Goal: Task Accomplishment & Management: Complete application form

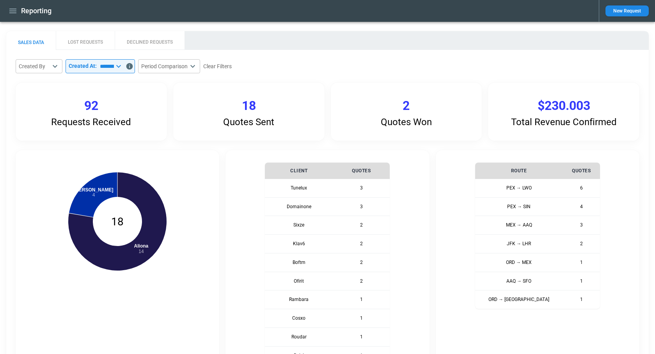
click at [133, 65] on icon "Data includes activity through 17/09/2025 (end of day UTC)" at bounding box center [129, 66] width 7 height 7
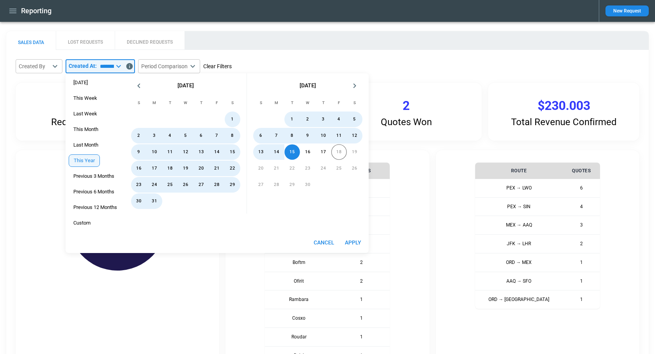
click at [232, 67] on button "Clear Filters" at bounding box center [217, 67] width 28 height 10
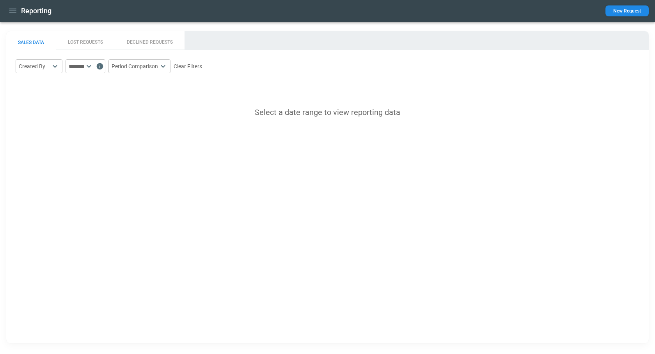
click at [54, 62] on body "Reporting New Request SALES DATA LOST REQUESTS DECLINED REQUESTS Created By ​ ​…" at bounding box center [327, 177] width 655 height 354
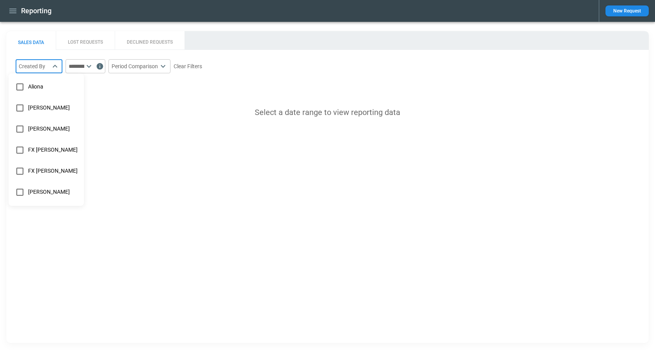
click at [102, 69] on div at bounding box center [327, 177] width 655 height 354
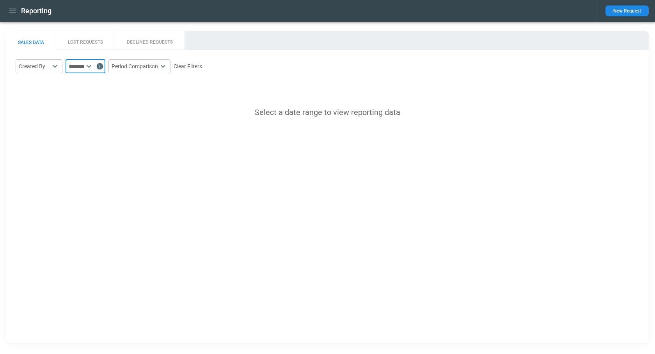
click at [84, 66] on input "text" at bounding box center [74, 66] width 19 height 14
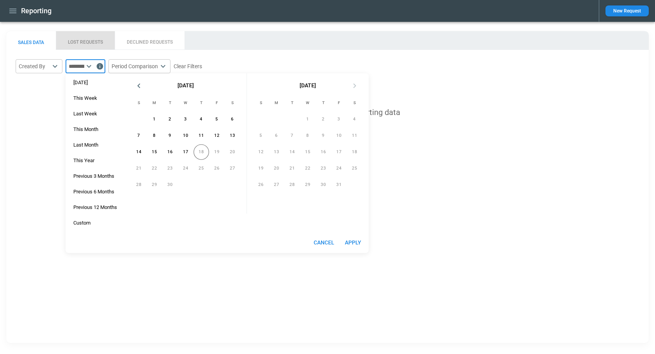
click at [86, 44] on button "LOST REQUESTS" at bounding box center [85, 40] width 59 height 19
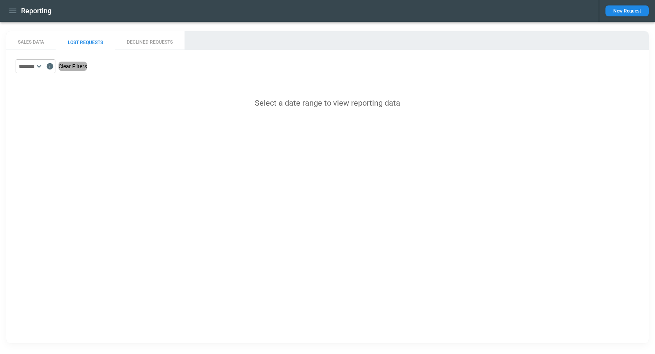
click at [87, 65] on button "Clear Filters" at bounding box center [72, 67] width 28 height 10
click at [31, 38] on button "SALES DATA" at bounding box center [31, 40] width 50 height 19
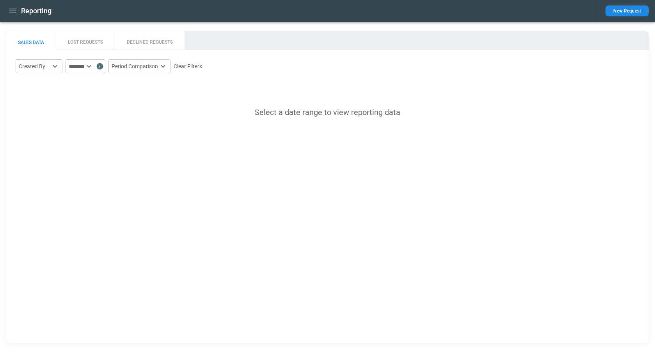
click at [49, 67] on body "Reporting New Request SALES DATA LOST REQUESTS DECLINED REQUESTS Created By ​ ​…" at bounding box center [327, 177] width 655 height 354
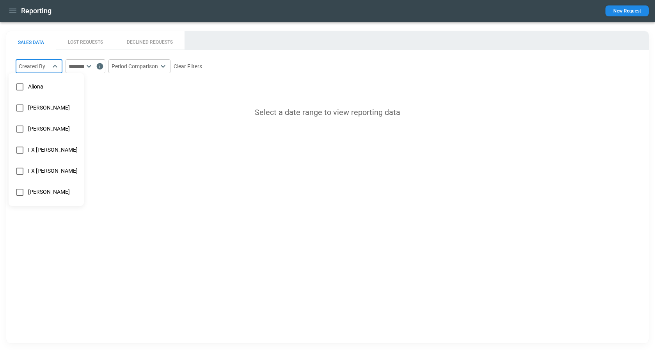
click at [252, 68] on div at bounding box center [327, 177] width 655 height 354
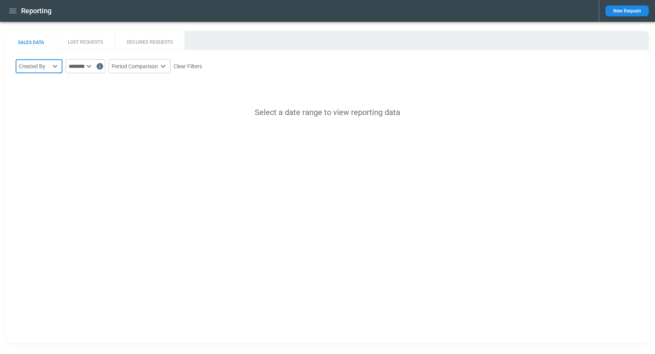
click at [94, 65] on icon at bounding box center [88, 66] width 9 height 9
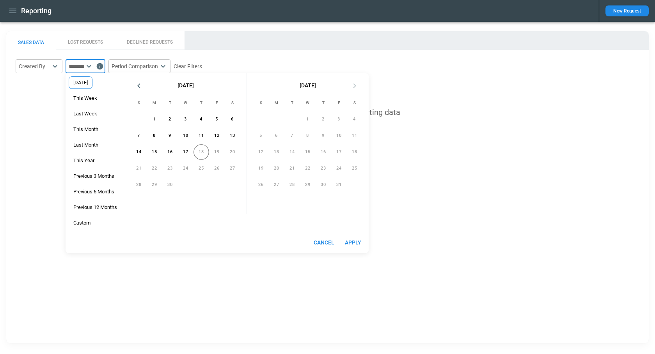
click at [88, 87] on div "Yesterday" at bounding box center [81, 82] width 24 height 12
click at [347, 245] on button "Apply" at bounding box center [352, 242] width 25 height 14
type input "*********"
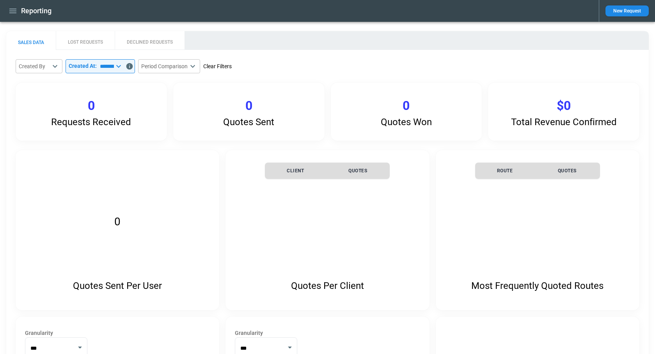
click at [232, 68] on button "Clear Filters" at bounding box center [217, 67] width 28 height 10
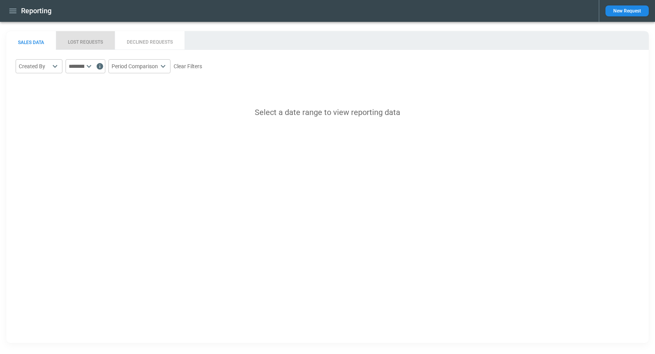
click at [82, 45] on button "LOST REQUESTS" at bounding box center [85, 40] width 59 height 19
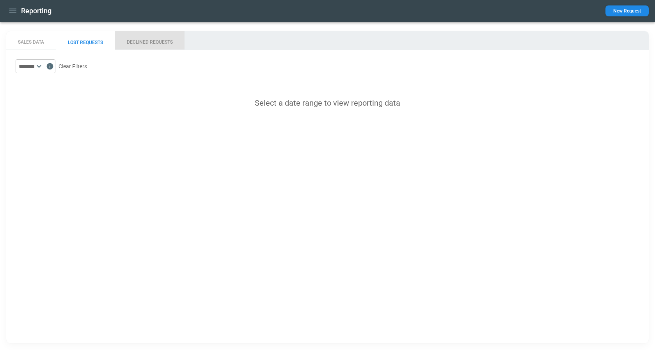
click at [167, 44] on button "DECLINED REQUESTS" at bounding box center [150, 40] width 70 height 19
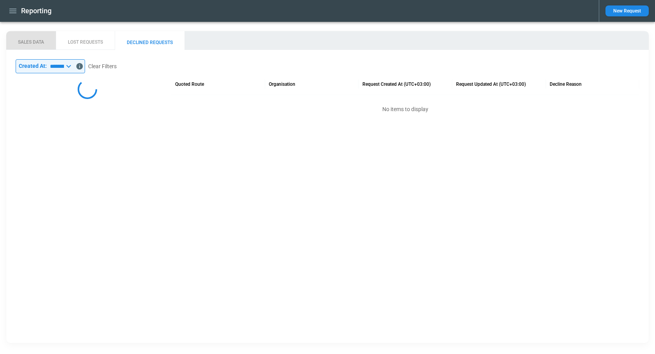
click at [33, 42] on button "SALES DATA" at bounding box center [31, 40] width 50 height 19
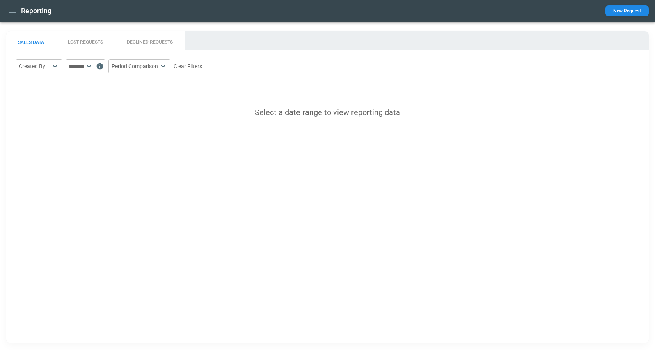
click at [94, 47] on button "LOST REQUESTS" at bounding box center [85, 40] width 59 height 19
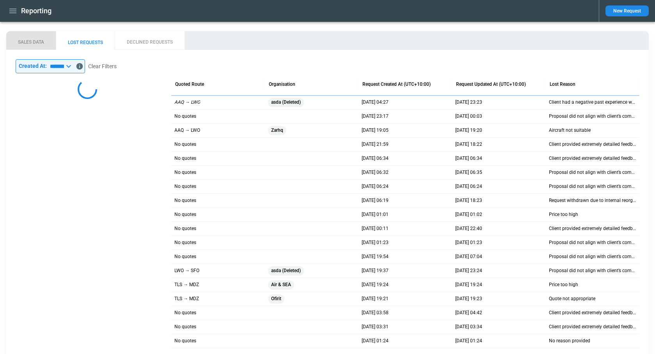
click at [39, 41] on button "SALES DATA" at bounding box center [31, 40] width 50 height 19
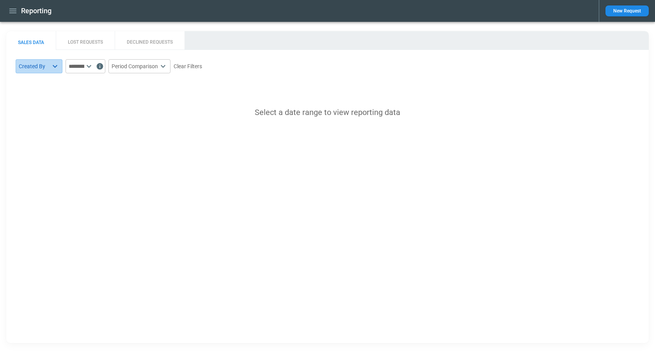
click at [55, 71] on body "Reporting New Request SALES DATA LOST REQUESTS DECLINED REQUESTS Created By ​ ​…" at bounding box center [327, 177] width 655 height 354
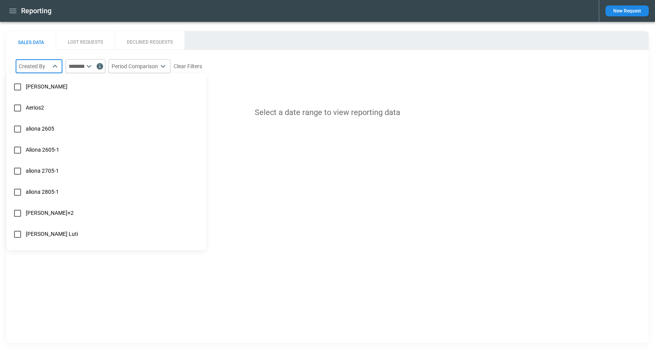
click at [69, 283] on div at bounding box center [327, 177] width 655 height 354
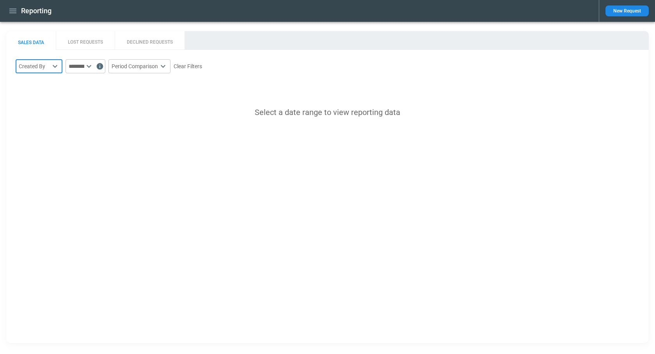
click at [12, 12] on icon "button" at bounding box center [12, 10] width 9 height 9
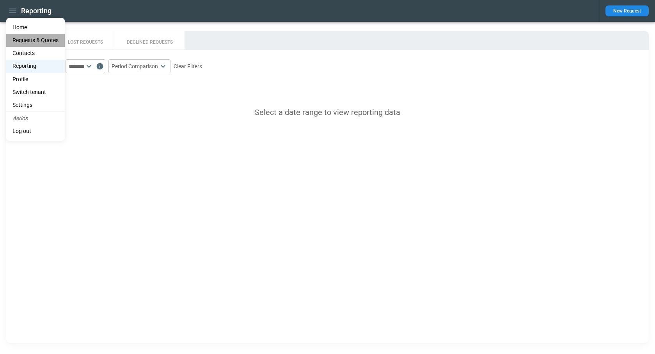
click at [27, 40] on Quotes "Requests & Quotes" at bounding box center [35, 40] width 58 height 13
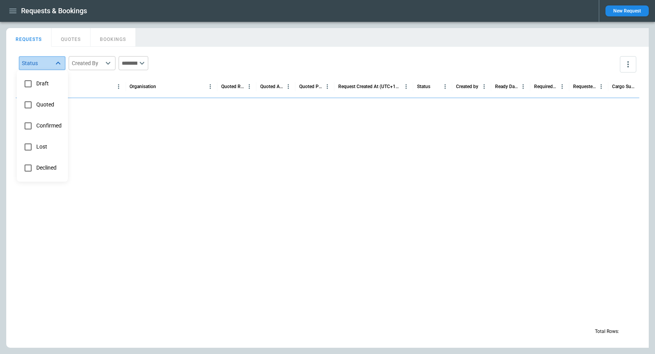
click at [55, 64] on body "Requests & Bookings New Request FindBorderBarSize REQUESTS QUOTES BOOKINGS Stat…" at bounding box center [327, 177] width 655 height 354
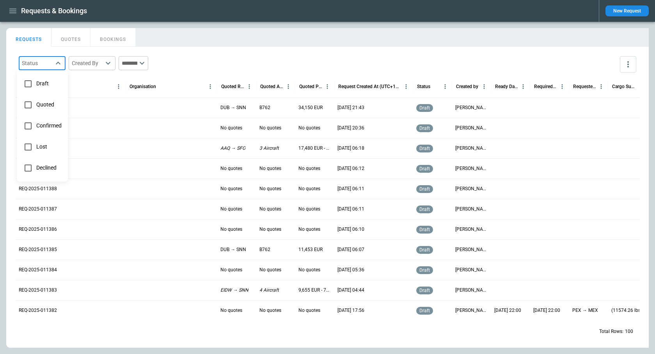
click at [159, 36] on div at bounding box center [327, 177] width 655 height 354
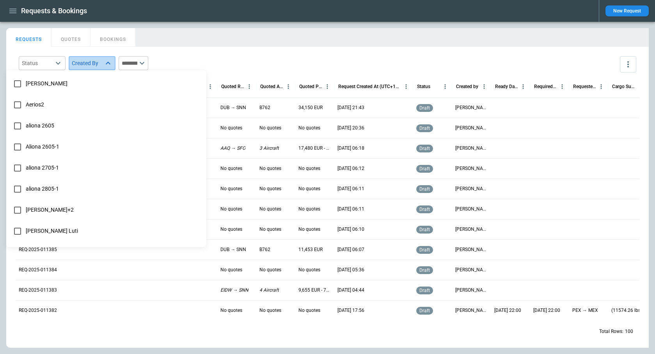
click at [104, 60] on body "Requests & Bookings New Request FindBorderBarSize REQUESTS QUOTES BOOKINGS Stat…" at bounding box center [327, 177] width 655 height 354
click at [175, 36] on div at bounding box center [327, 177] width 655 height 354
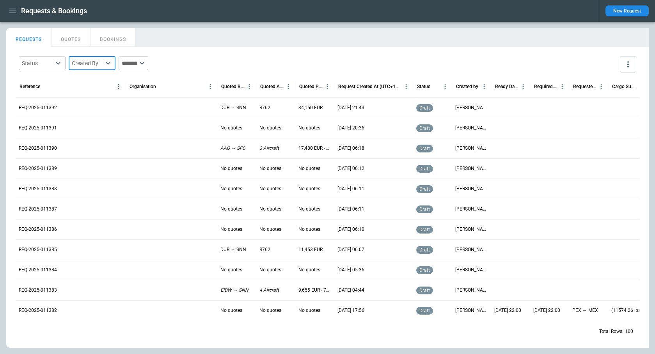
click at [12, 12] on icon "button" at bounding box center [12, 11] width 7 height 5
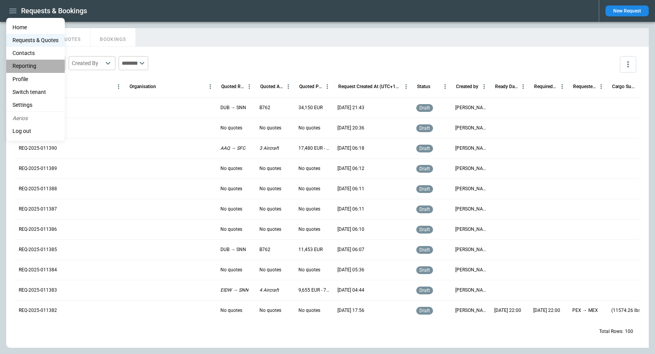
click at [35, 67] on li "Reporting" at bounding box center [35, 66] width 58 height 13
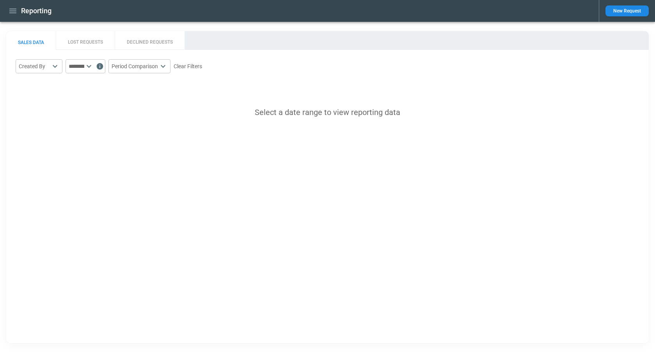
click at [83, 38] on button "LOST REQUESTS" at bounding box center [85, 40] width 59 height 19
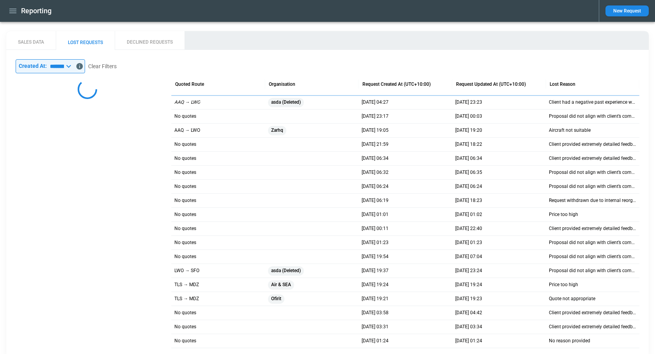
click at [37, 45] on button "SALES DATA" at bounding box center [31, 40] width 50 height 19
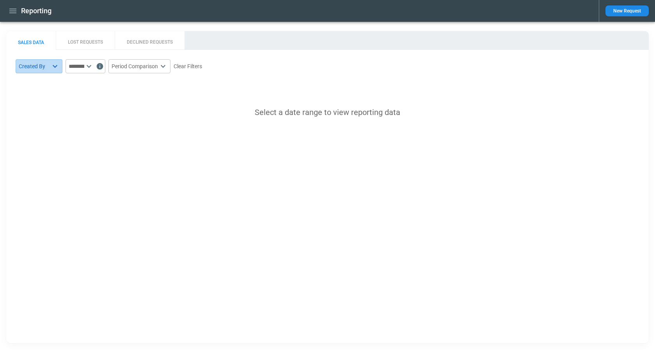
click at [55, 69] on body "Reporting New Request SALES DATA LOST REQUESTS DECLINED REQUESTS Created By ​ ​…" at bounding box center [327, 177] width 655 height 354
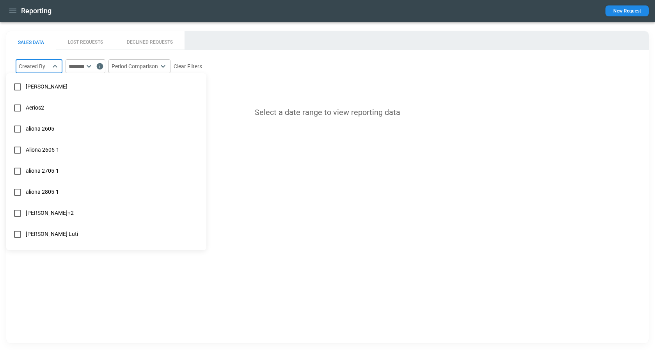
click at [255, 32] on div at bounding box center [327, 177] width 655 height 354
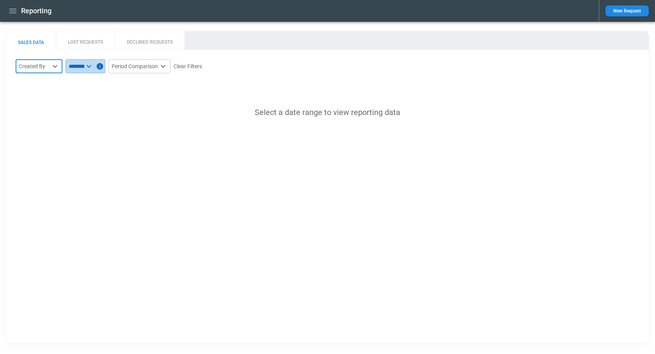
click at [94, 66] on icon at bounding box center [88, 66] width 9 height 9
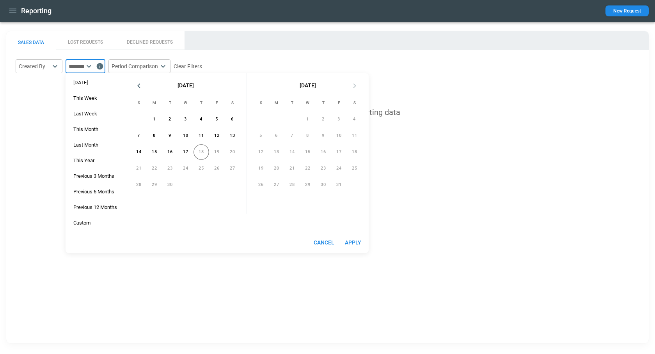
click at [108, 266] on div "SALES DATA LOST REQUESTS DECLINED REQUESTS Created By ​ ​ Period Comparison * ​…" at bounding box center [327, 187] width 642 height 312
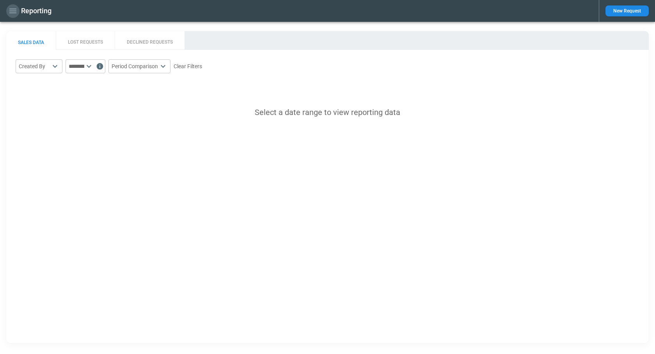
click at [15, 15] on button "button" at bounding box center [12, 11] width 13 height 14
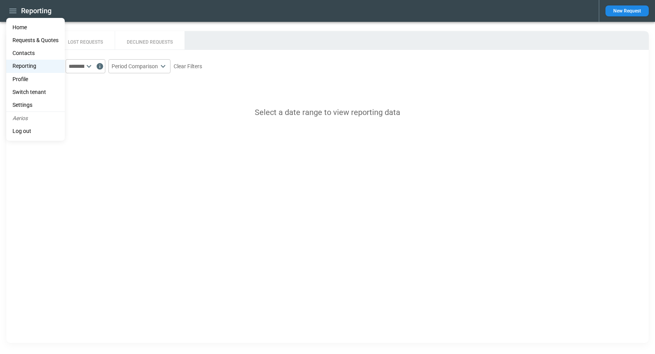
click at [29, 42] on Quotes "Requests & Quotes" at bounding box center [35, 40] width 58 height 13
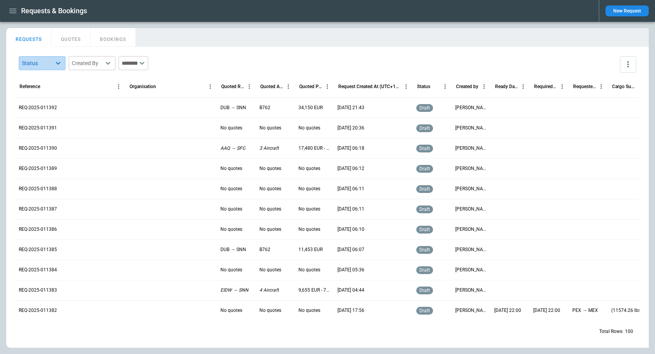
click at [46, 60] on body "Requests & Bookings New Request FindBorderBarSize REQUESTS QUOTES BOOKINGS Stat…" at bounding box center [327, 177] width 655 height 354
click at [82, 62] on div at bounding box center [327, 177] width 655 height 354
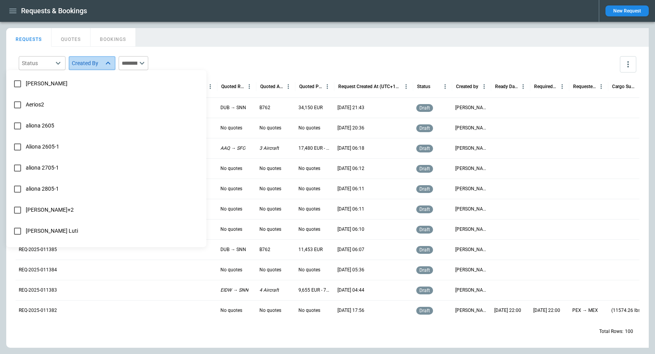
click at [94, 64] on body "Requests & Bookings New Request FindBorderBarSize REQUESTS QUOTES BOOKINGS Stat…" at bounding box center [327, 177] width 655 height 354
click at [140, 65] on div at bounding box center [327, 177] width 655 height 354
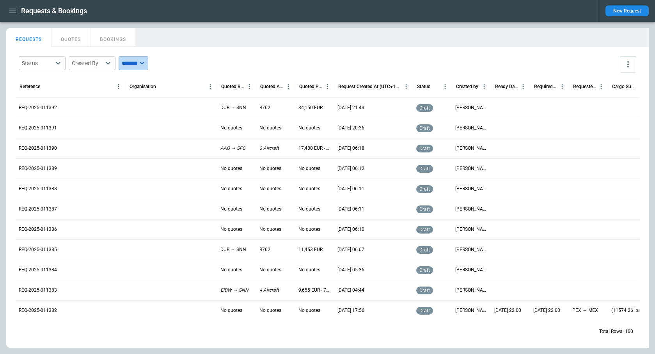
click at [147, 64] on icon at bounding box center [141, 62] width 9 height 9
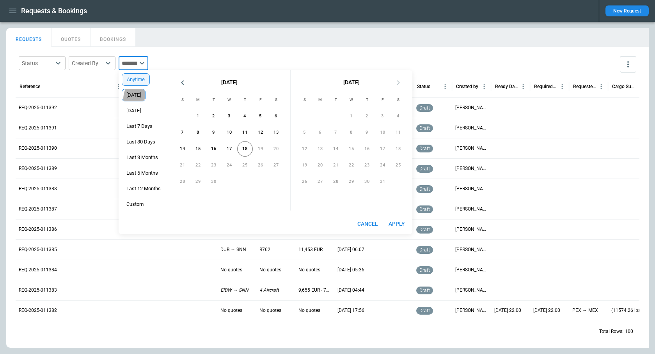
click at [141, 99] on div "Today" at bounding box center [134, 95] width 24 height 12
click at [398, 222] on button "Apply" at bounding box center [396, 224] width 25 height 14
type input "*****"
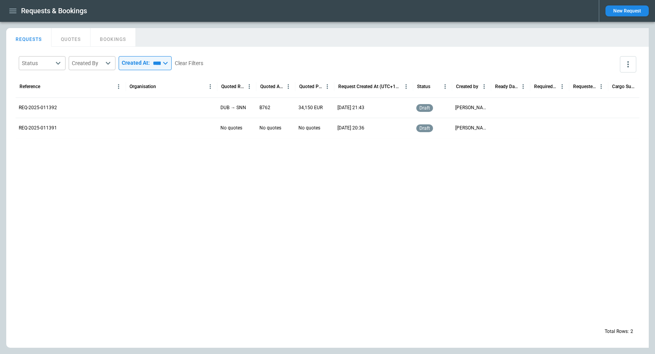
click at [12, 13] on icon "button" at bounding box center [12, 10] width 9 height 9
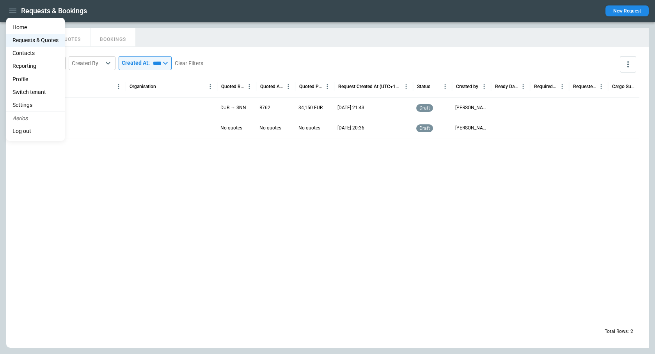
click at [27, 65] on li "Reporting" at bounding box center [35, 66] width 58 height 13
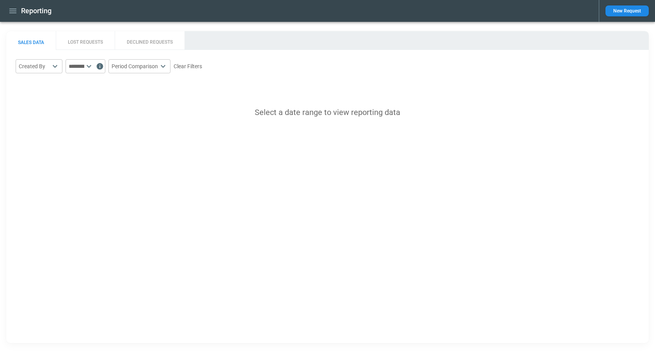
click at [193, 25] on main "SALES DATA LOST REQUESTS DECLINED REQUESTS Created By ​ ​ Period Comparison * ​…" at bounding box center [327, 187] width 655 height 331
click at [630, 13] on button "New Request" at bounding box center [626, 10] width 43 height 11
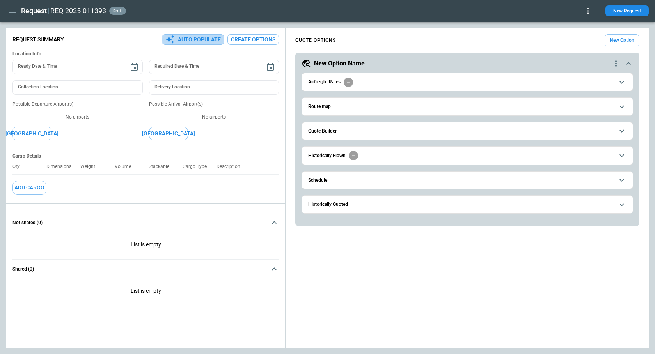
click at [197, 36] on button "Auto Populate" at bounding box center [193, 39] width 62 height 11
type textarea "*"
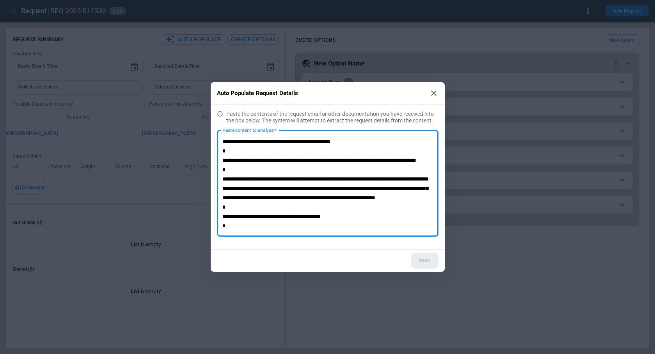
scroll to position [45, 0]
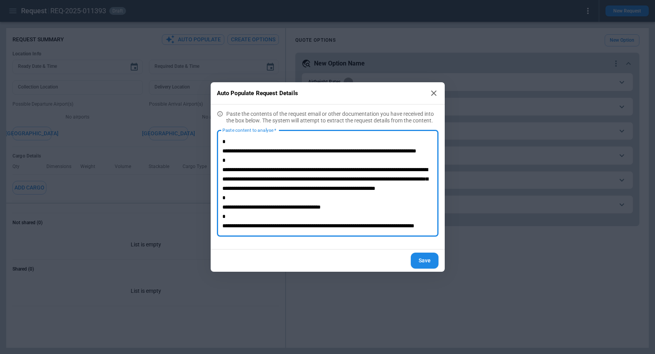
type textarea "**********"
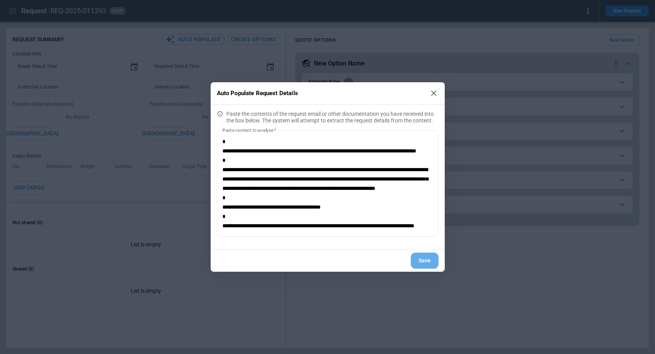
click at [424, 261] on button "Save" at bounding box center [424, 261] width 28 height 16
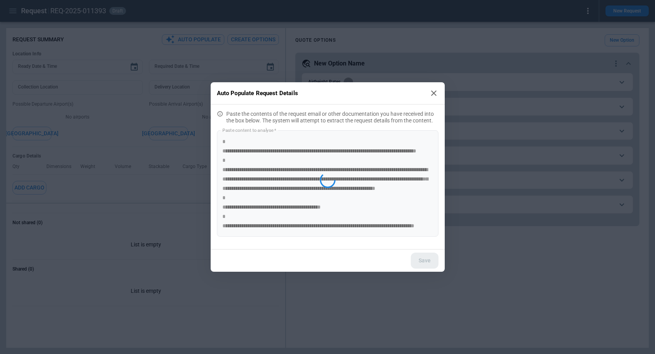
type textarea "*"
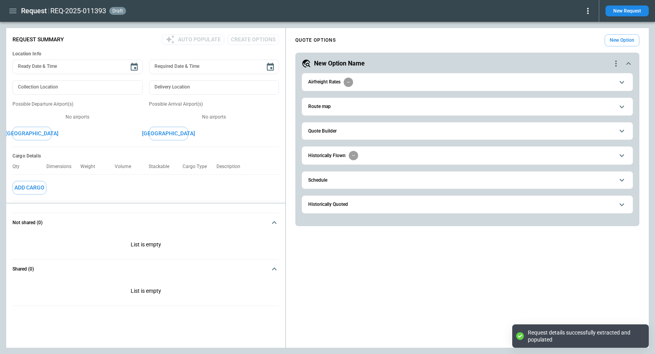
scroll to position [0, 0]
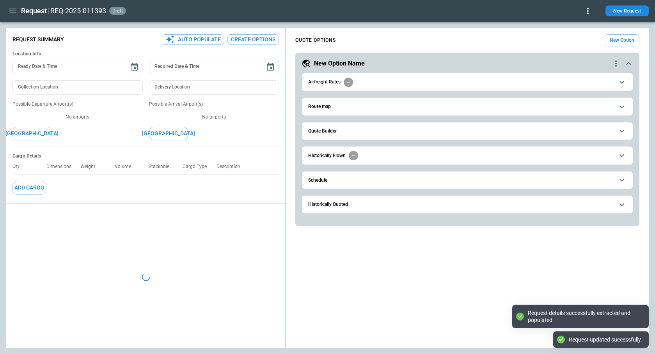
type textarea "*"
type input "**********"
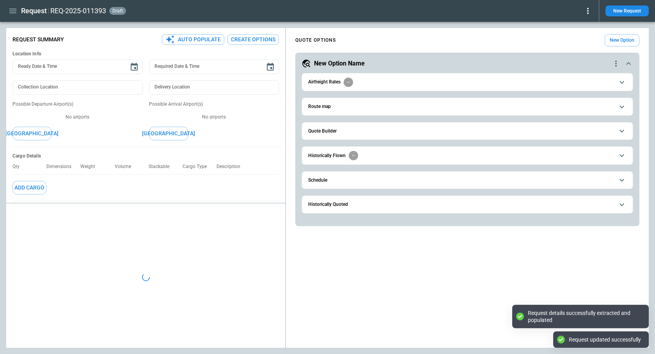
type textarea "*"
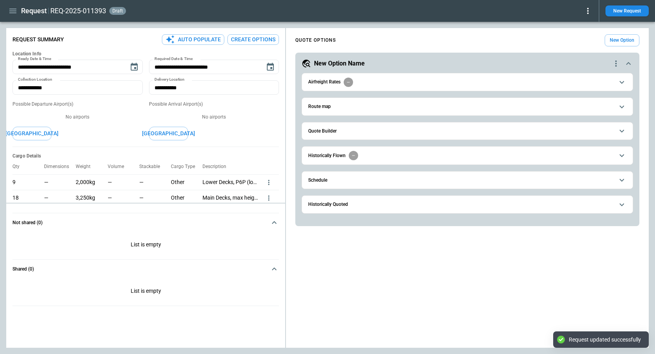
click at [612, 9] on button "New Request" at bounding box center [626, 10] width 43 height 11
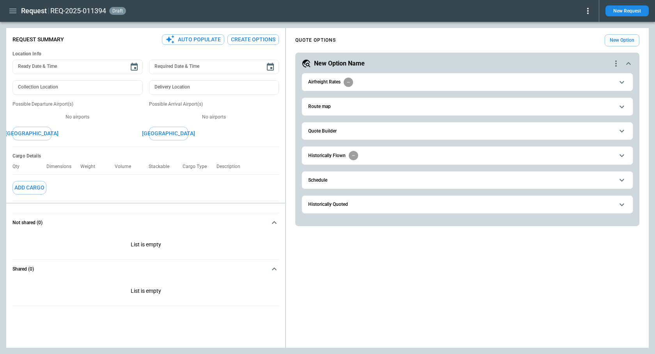
click at [207, 37] on button "Auto Populate" at bounding box center [193, 39] width 62 height 11
type textarea "*"
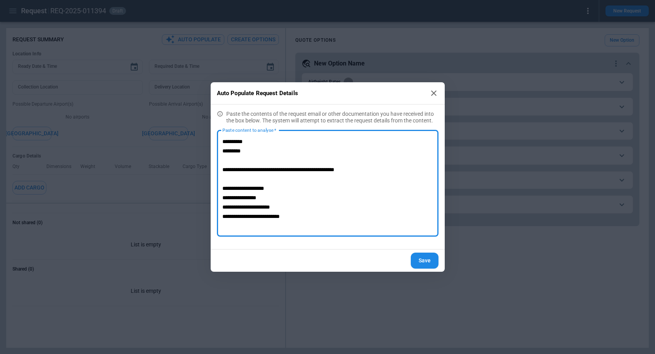
scroll to position [73, 0]
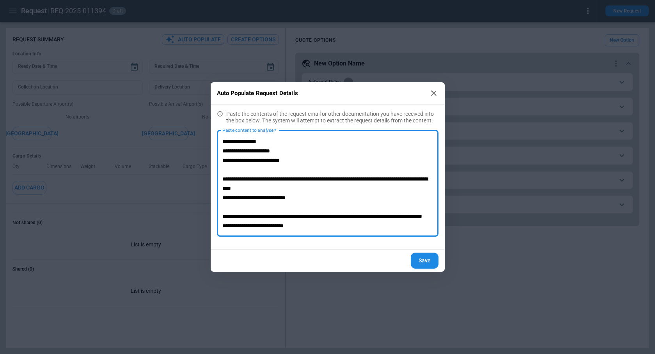
type textarea "**********"
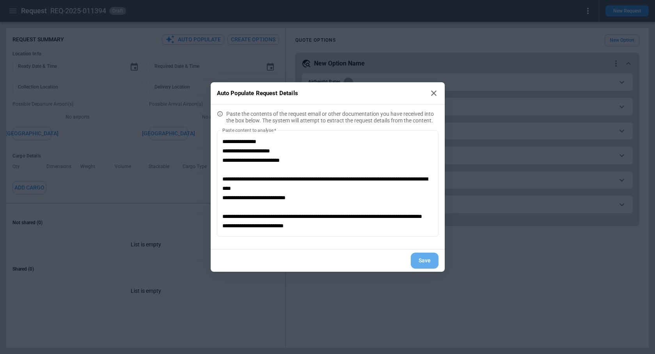
click at [420, 259] on button "Save" at bounding box center [424, 261] width 28 height 16
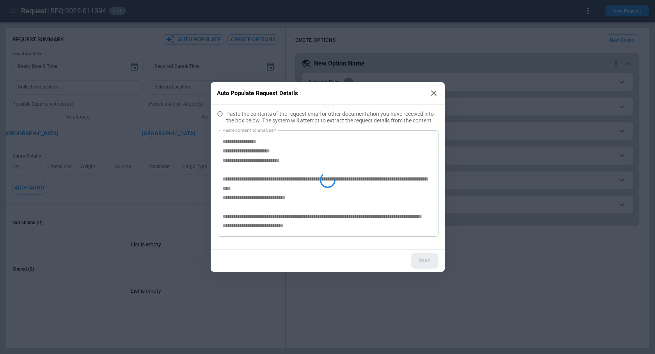
type textarea "*"
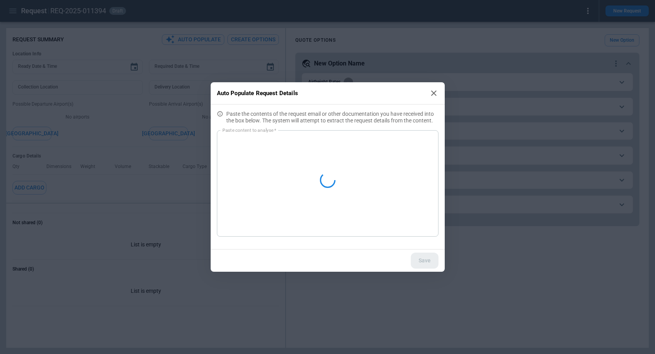
scroll to position [0, 0]
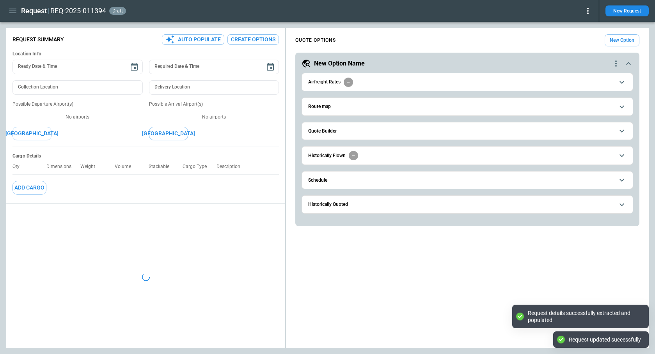
type textarea "*"
type input "**********"
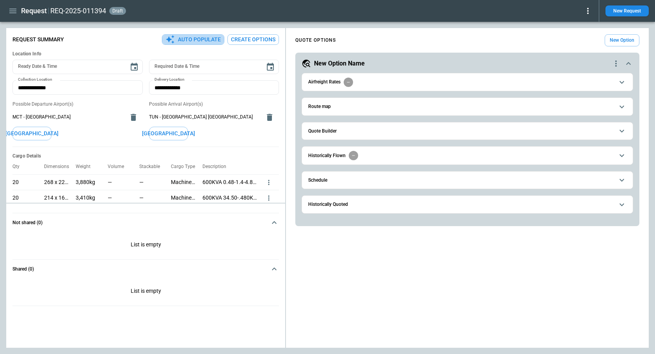
click at [181, 42] on button "Auto Populate" at bounding box center [193, 39] width 62 height 11
type textarea "*"
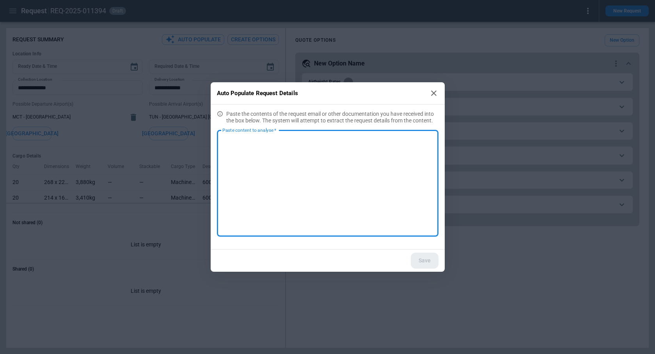
paste textarea "**********"
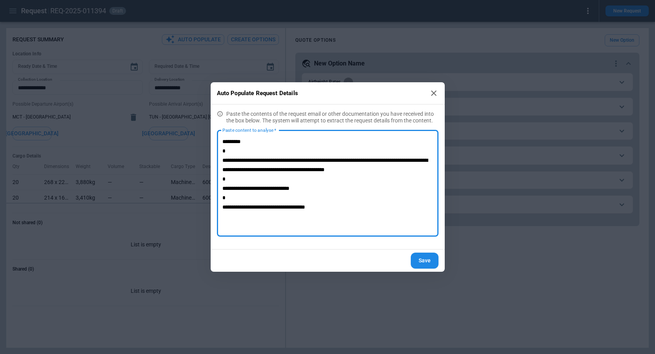
type textarea "**********"
click at [424, 261] on button "Save" at bounding box center [424, 261] width 28 height 16
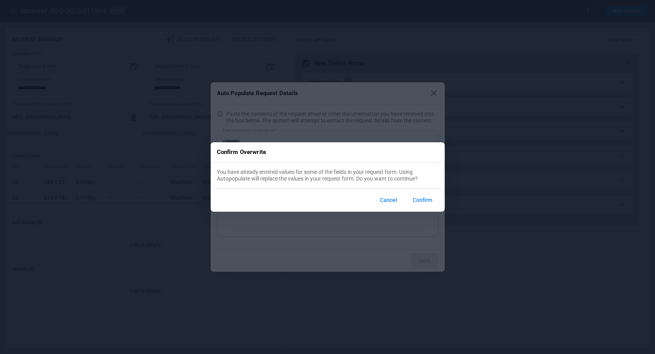
click at [425, 200] on button "Confirm" at bounding box center [422, 200] width 32 height 17
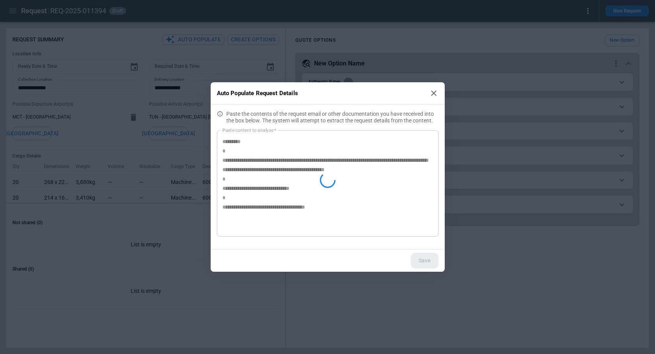
type textarea "*"
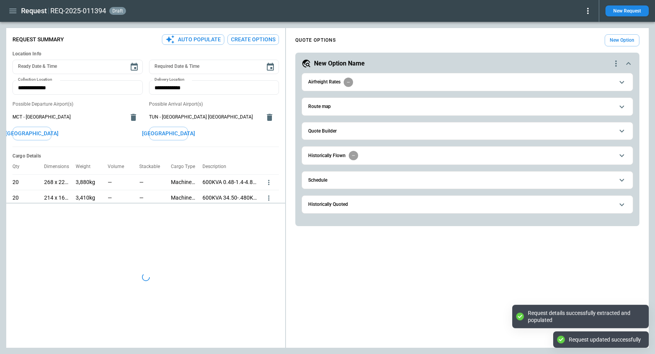
type textarea "*"
type input "**********"
type textarea "*"
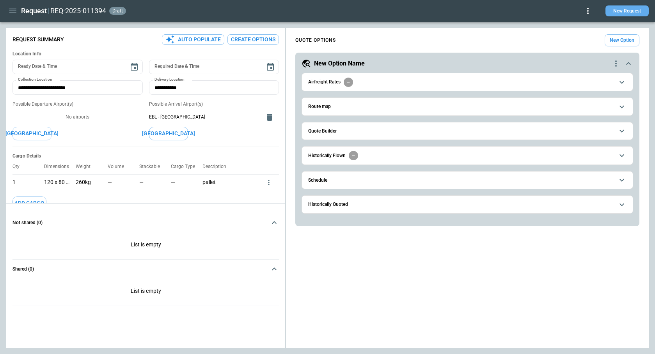
click at [623, 12] on button "New Request" at bounding box center [626, 10] width 43 height 11
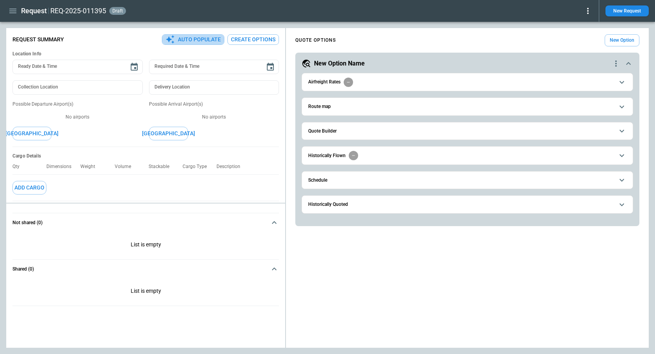
click at [189, 40] on button "Auto Populate" at bounding box center [193, 39] width 62 height 11
type textarea "*"
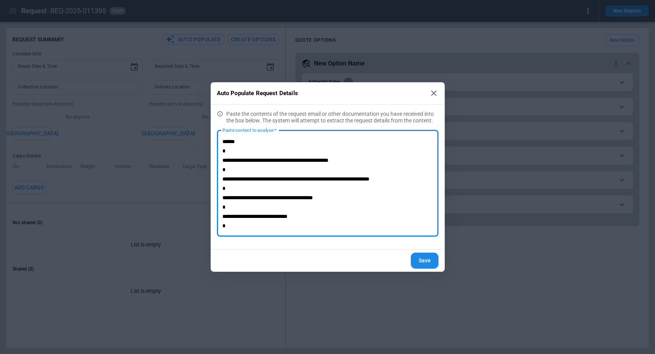
scroll to position [92, 0]
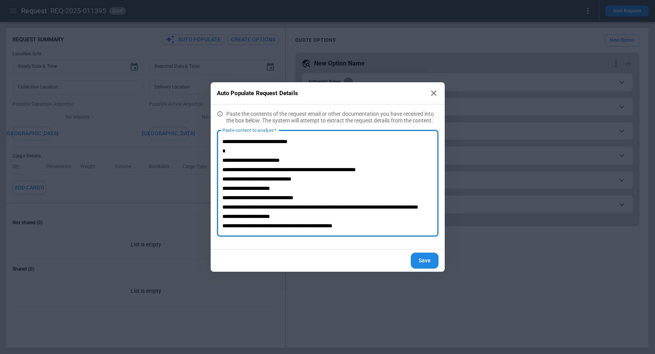
type textarea "**********"
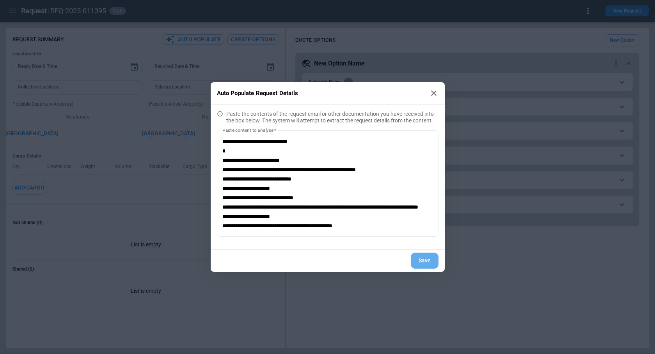
click at [417, 258] on button "Save" at bounding box center [424, 261] width 28 height 16
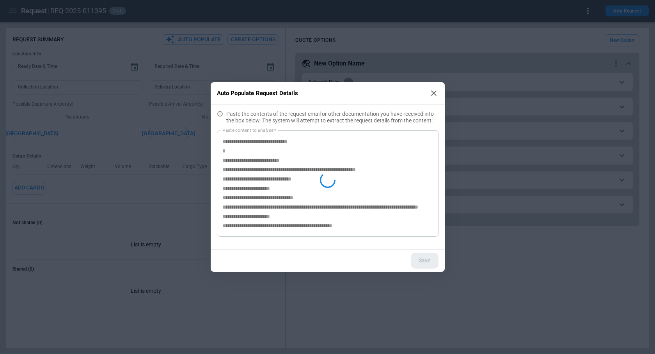
type textarea "*"
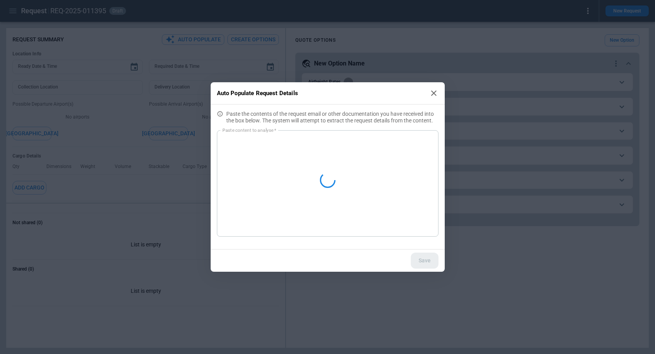
scroll to position [0, 0]
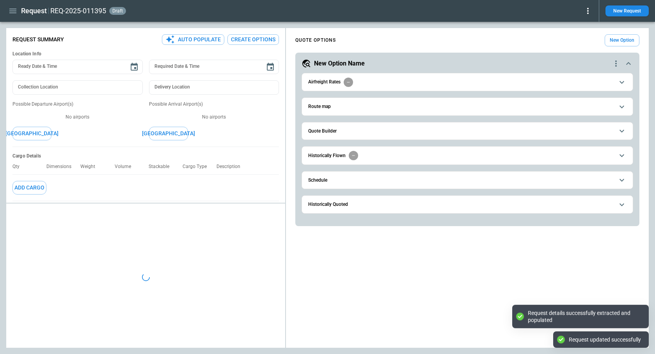
type textarea "*"
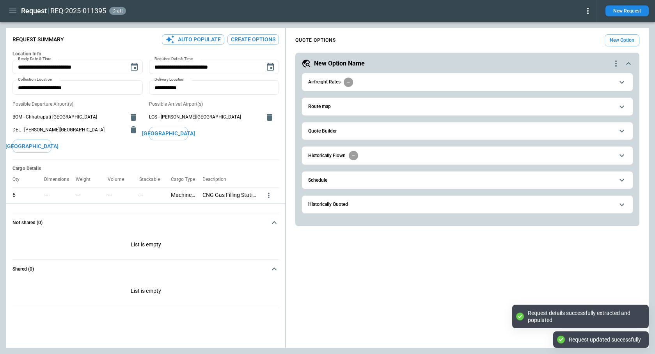
type input "**********"
type textarea "*"
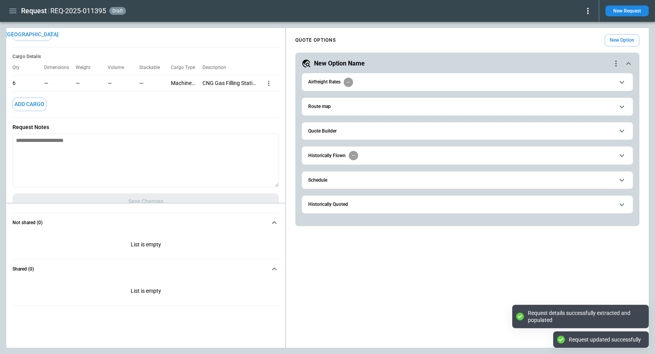
scroll to position [124, 0]
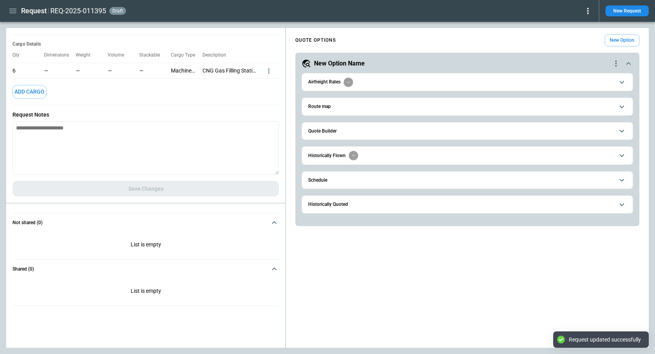
click at [625, 16] on button "New Request" at bounding box center [626, 10] width 43 height 11
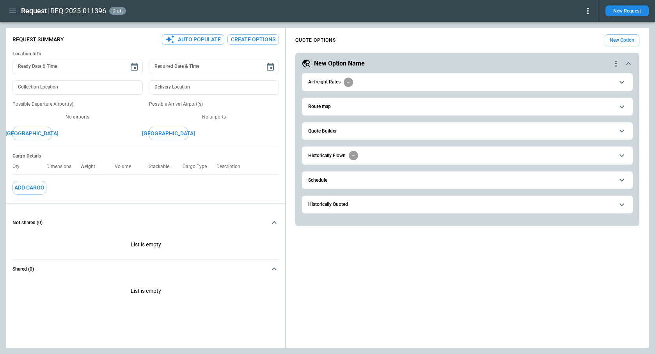
click at [195, 41] on button "Auto Populate" at bounding box center [193, 39] width 62 height 11
type textarea "*"
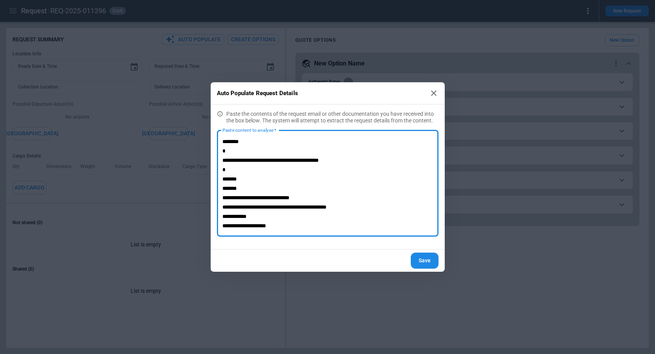
type textarea "**********"
click at [430, 262] on button "Save" at bounding box center [424, 261] width 28 height 16
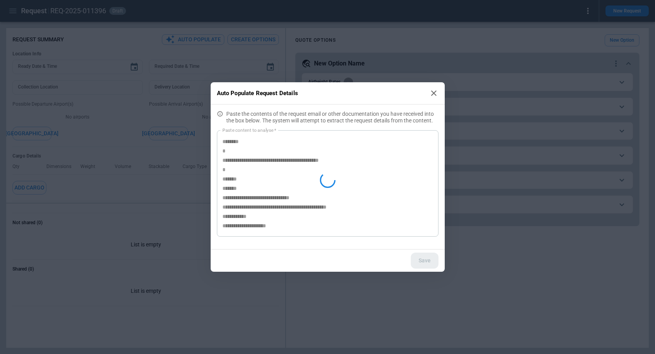
type textarea "*"
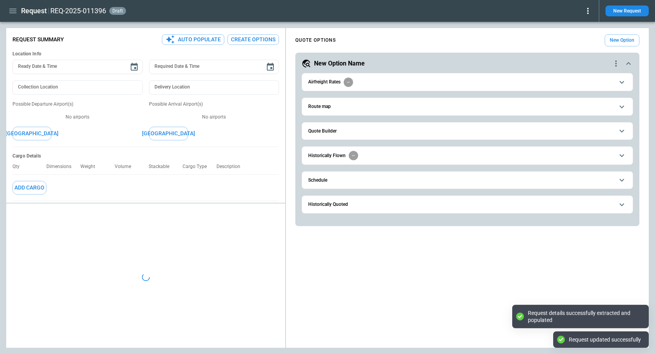
type textarea "*"
type input "**********"
type textarea "*"
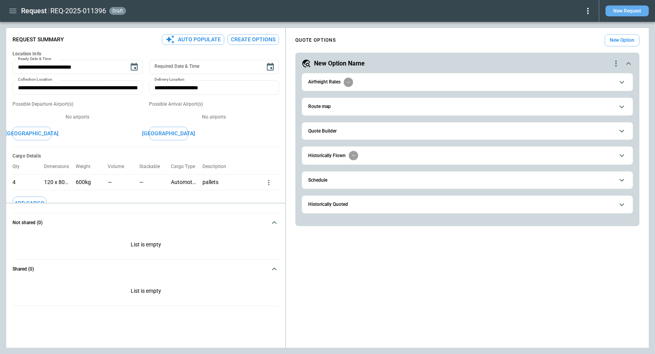
click at [633, 11] on button "New Request" at bounding box center [626, 10] width 43 height 11
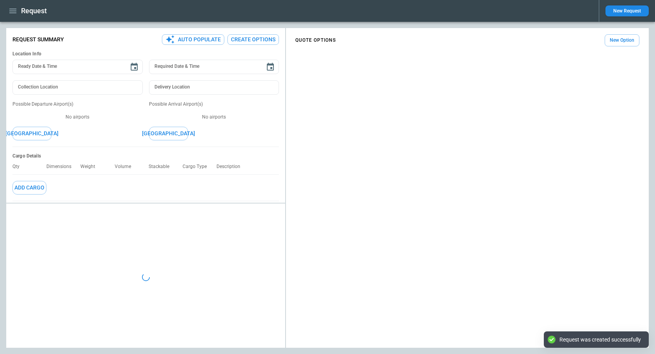
click at [195, 40] on button "Auto Populate" at bounding box center [193, 39] width 62 height 11
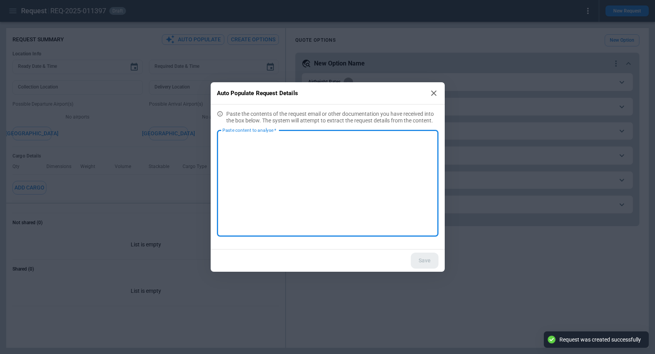
type textarea "*"
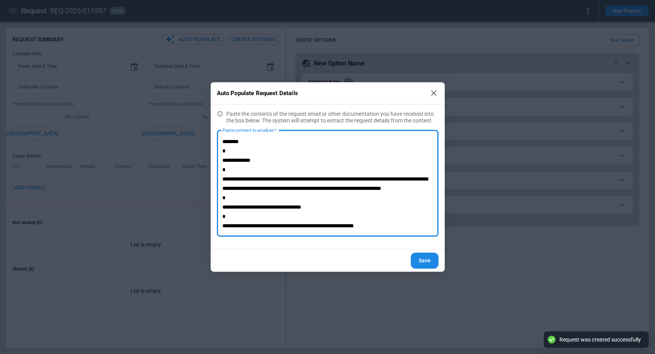
scroll to position [17, 0]
type textarea "**********"
click at [426, 261] on button "Save" at bounding box center [424, 261] width 28 height 16
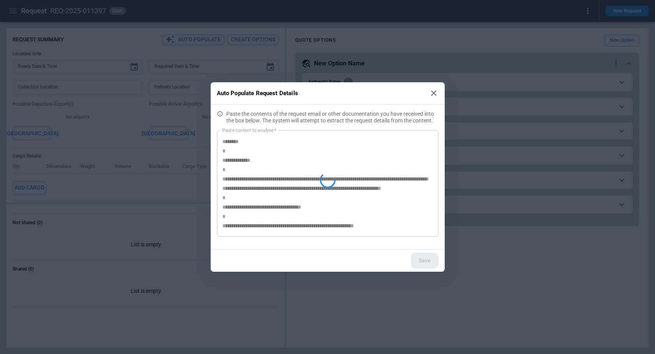
type textarea "*"
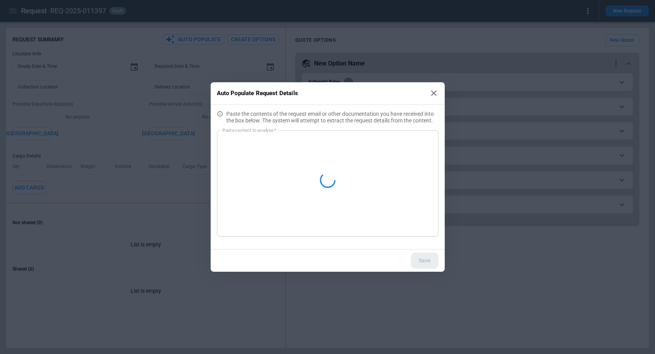
scroll to position [0, 0]
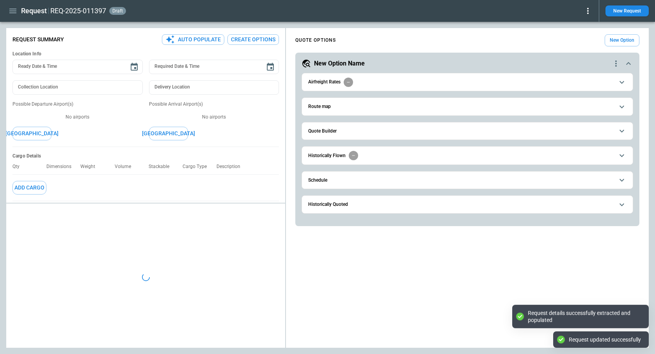
type textarea "*"
type input "***"
type input "**********"
type textarea "*"
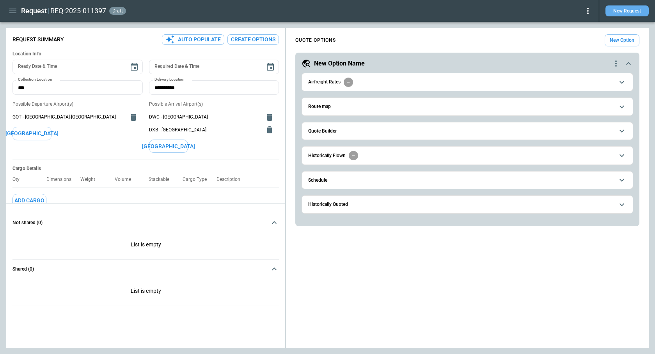
click at [621, 14] on button "New Request" at bounding box center [626, 10] width 43 height 11
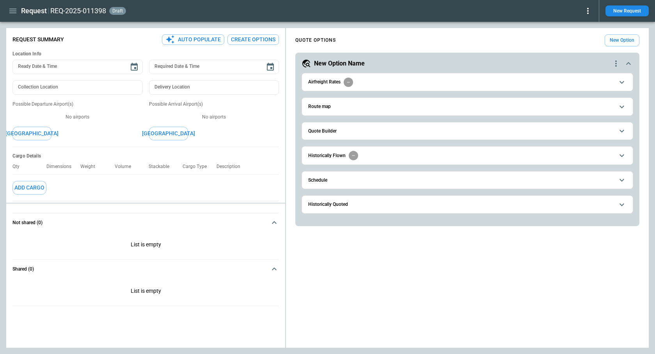
click at [200, 39] on button "Auto Populate" at bounding box center [193, 39] width 62 height 11
type textarea "*"
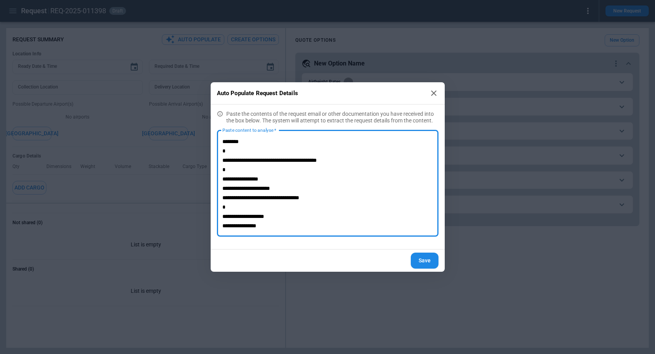
scroll to position [55, 0]
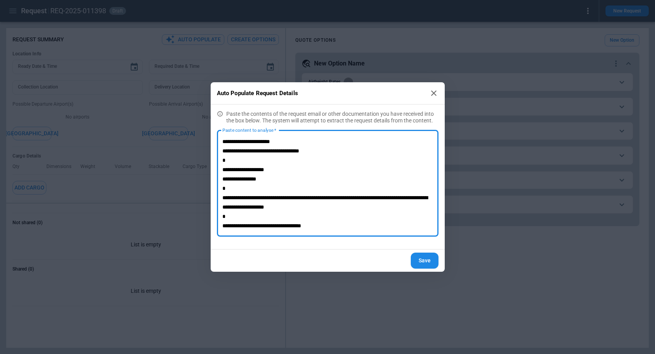
type textarea "**********"
click at [416, 262] on button "Save" at bounding box center [424, 261] width 28 height 16
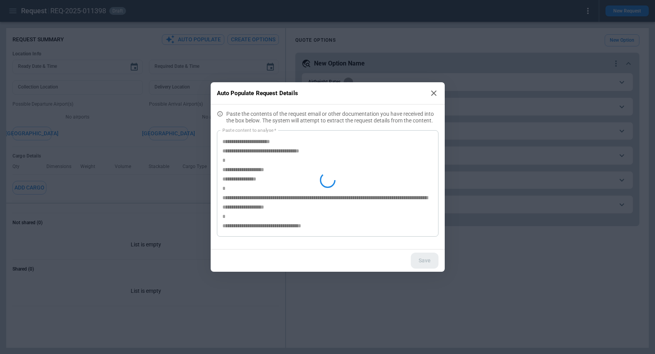
type textarea "*"
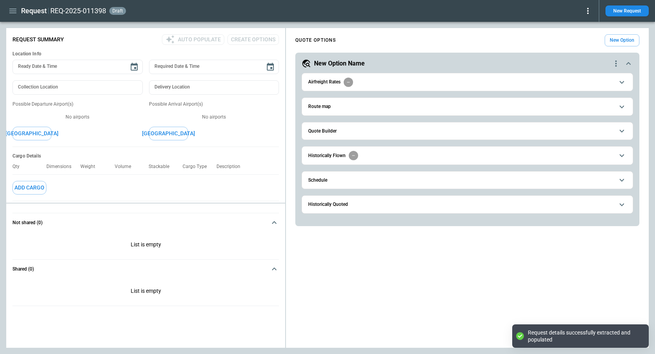
scroll to position [0, 0]
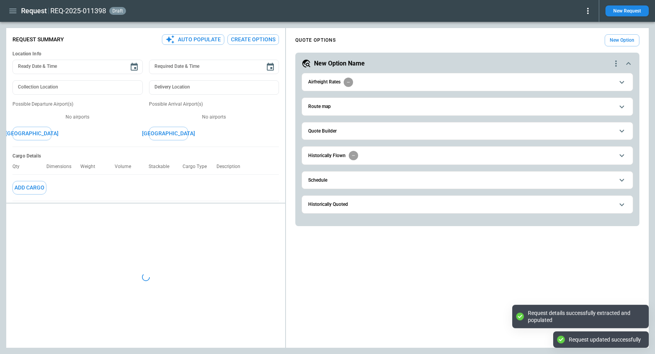
type textarea "*"
type input "**********"
type input "********"
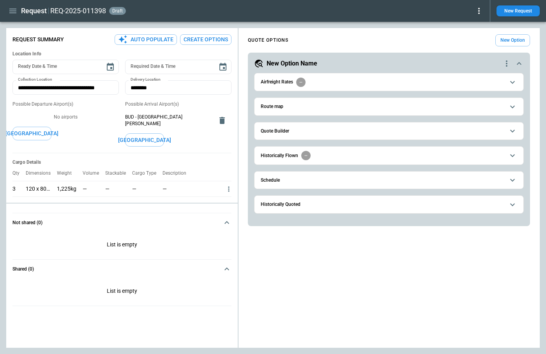
type textarea "*"
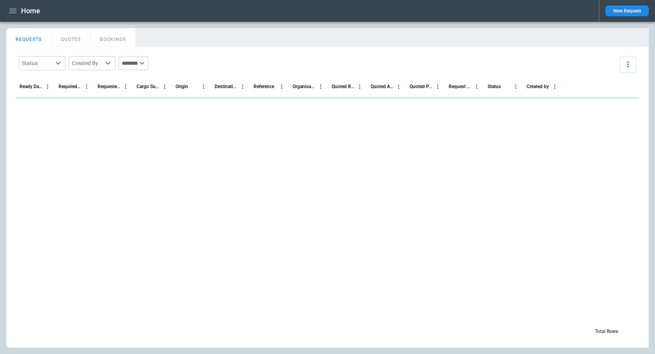
click at [15, 13] on icon "button" at bounding box center [12, 10] width 9 height 9
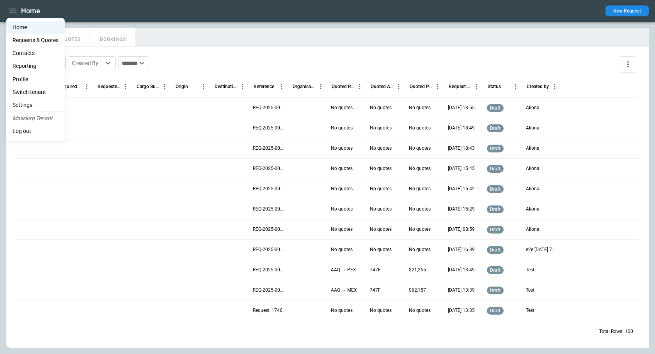
click at [30, 65] on li "Reporting" at bounding box center [35, 66] width 58 height 13
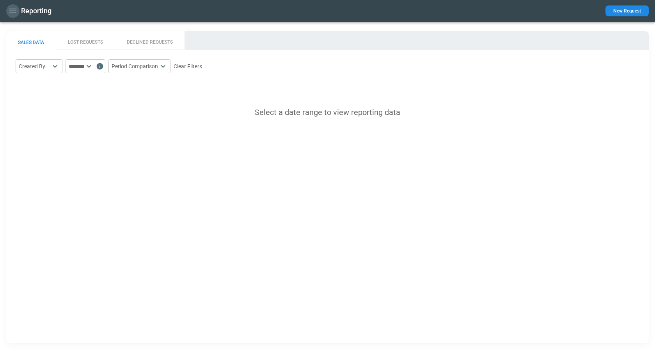
click at [11, 7] on icon "button" at bounding box center [12, 10] width 9 height 9
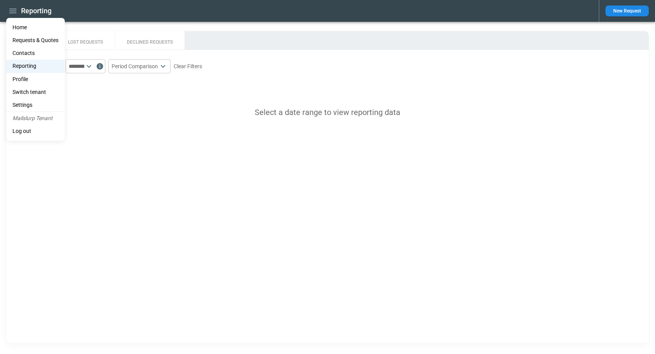
click at [27, 50] on li "Contacts" at bounding box center [35, 53] width 58 height 13
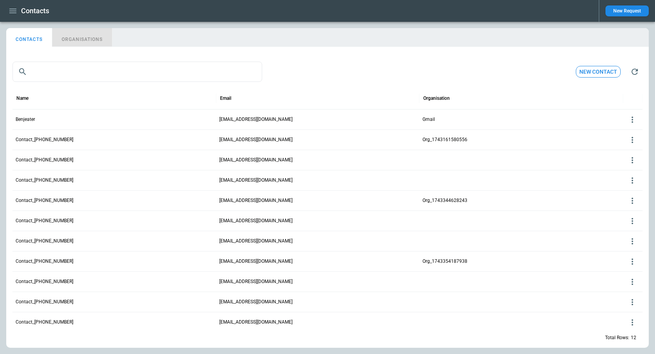
click at [76, 38] on button "ORGANISATIONS" at bounding box center [82, 37] width 60 height 19
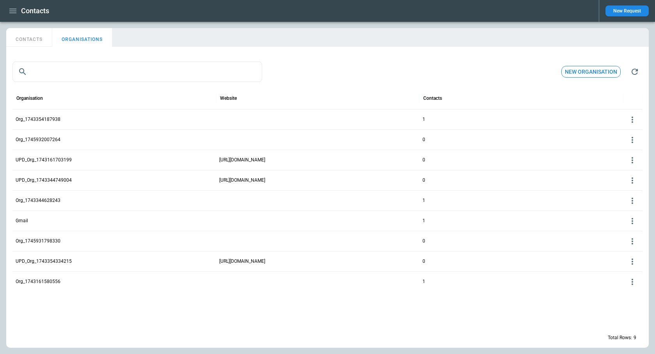
click at [609, 71] on button "New organisation" at bounding box center [590, 72] width 59 height 12
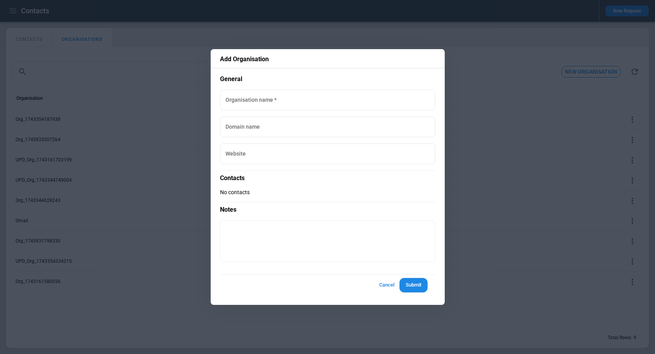
click at [389, 41] on div at bounding box center [327, 177] width 655 height 354
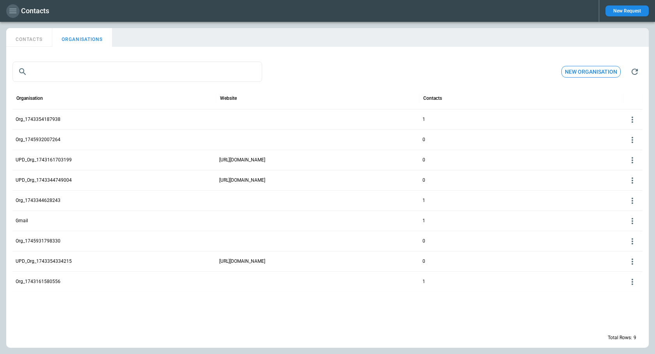
click at [16, 14] on icon "button" at bounding box center [12, 10] width 9 height 9
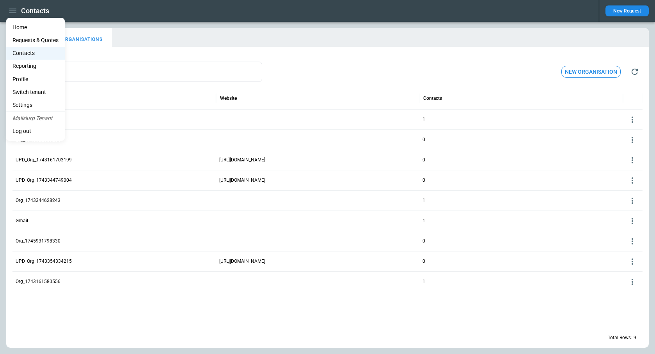
click at [625, 9] on div at bounding box center [327, 177] width 655 height 354
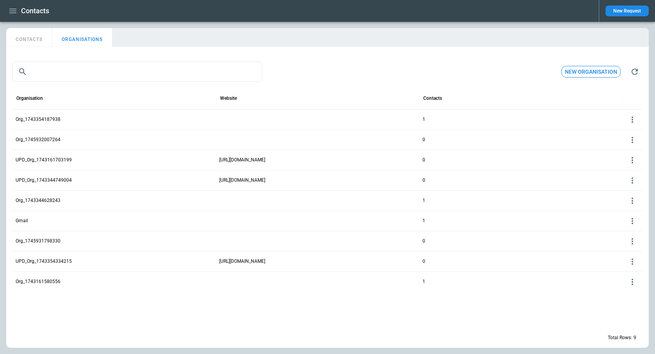
click at [625, 12] on button "New Request" at bounding box center [626, 10] width 43 height 11
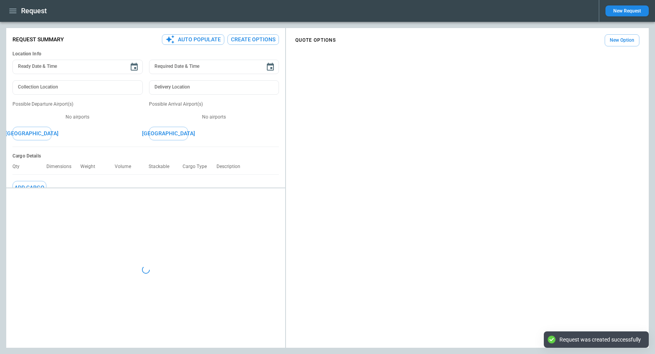
type textarea "*"
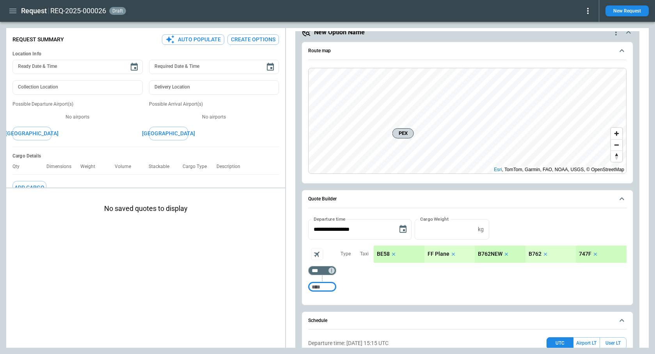
scroll to position [32, 0]
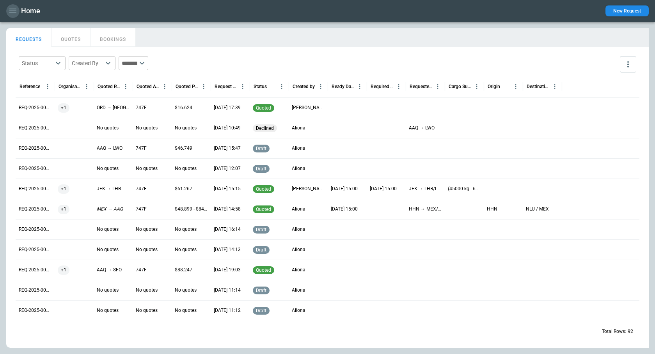
click at [14, 11] on icon "button" at bounding box center [12, 11] width 7 height 5
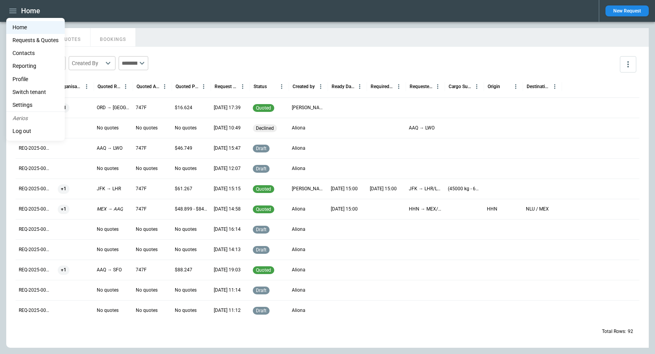
click at [22, 64] on li "Reporting" at bounding box center [35, 66] width 58 height 13
